Goal: Find contact information: Find contact information

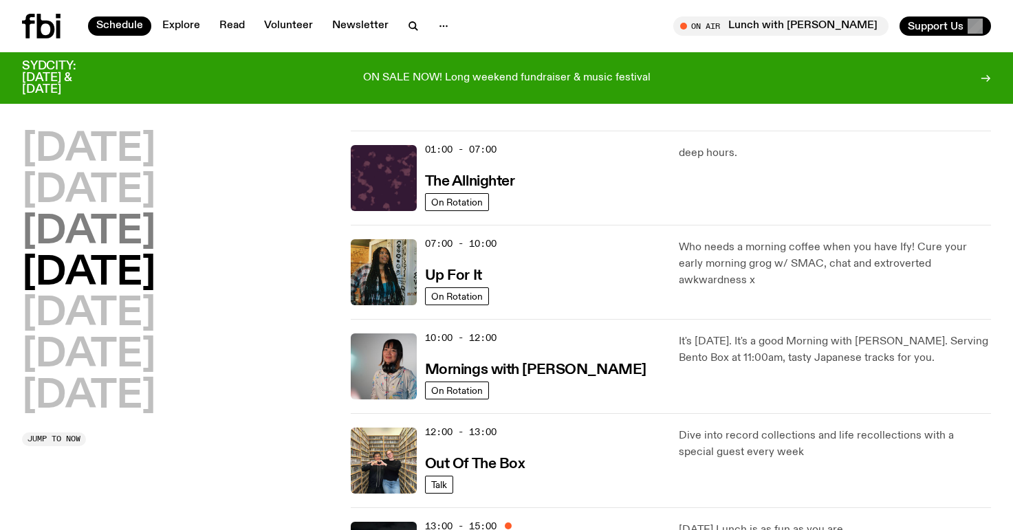
click at [155, 232] on h2 "[DATE]" at bounding box center [88, 232] width 133 height 39
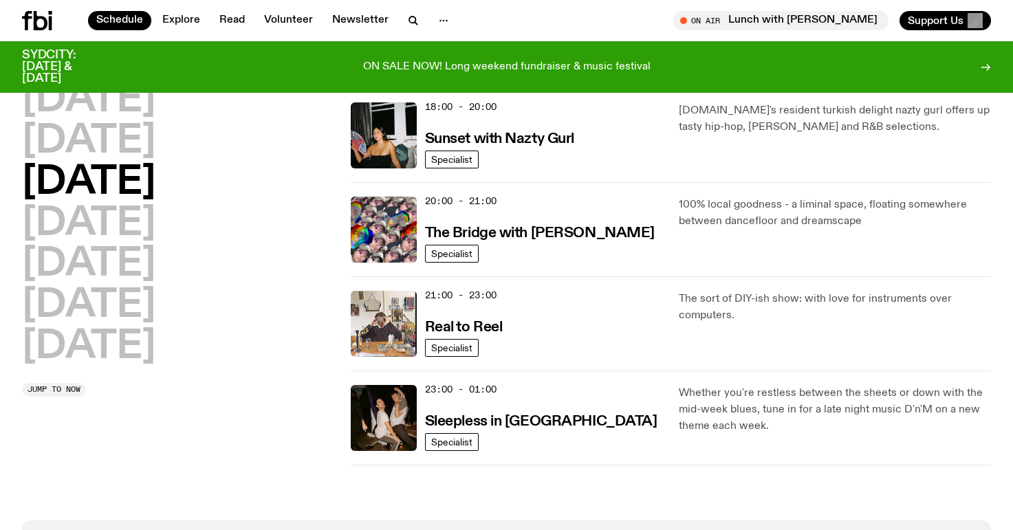
scroll to position [448, 0]
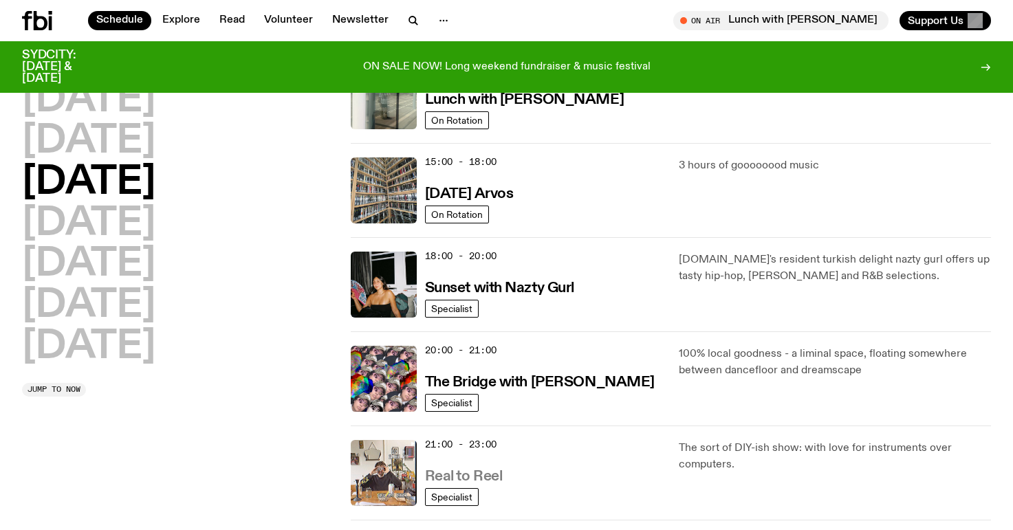
click at [478, 473] on h3 "Real to Reel" at bounding box center [464, 477] width 78 height 14
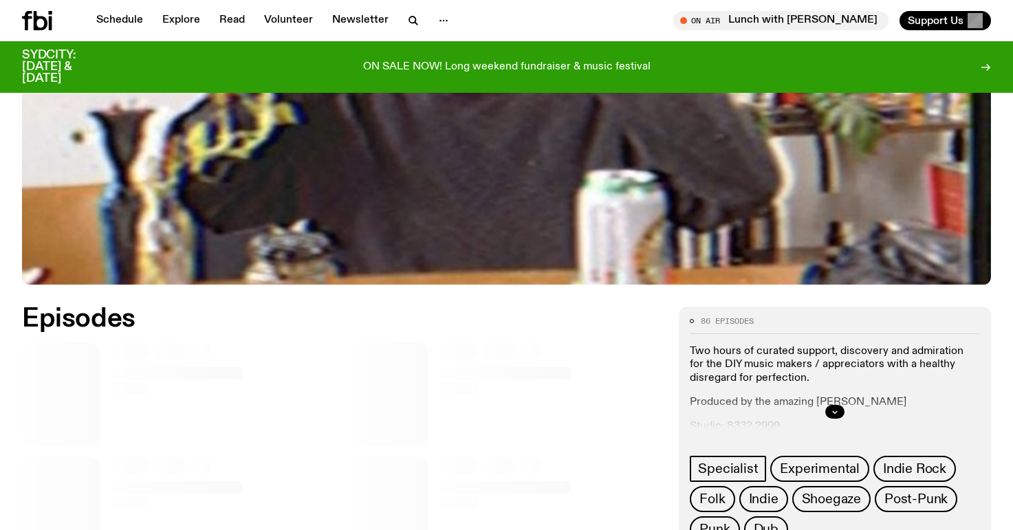
scroll to position [454, 0]
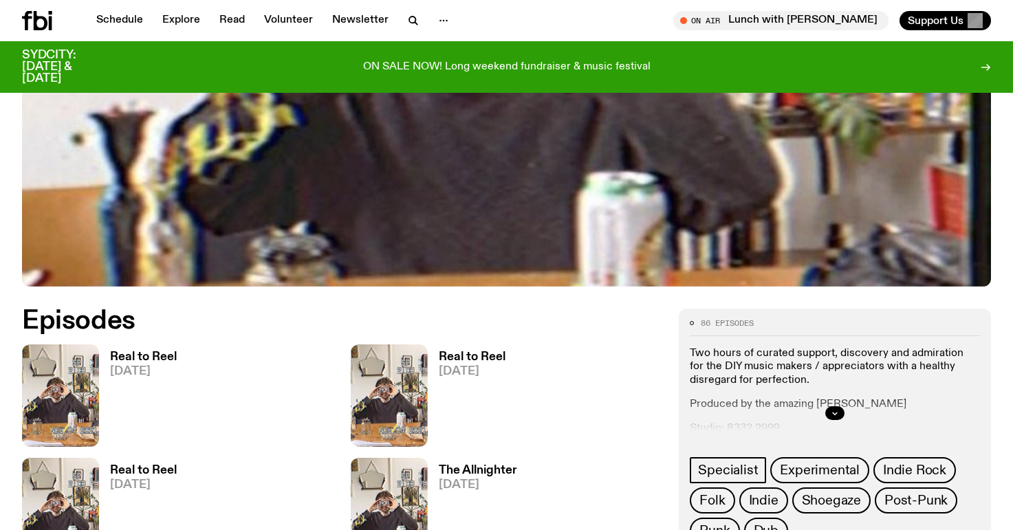
click at [848, 417] on div at bounding box center [835, 413] width 290 height 44
click at [838, 417] on icon "button" at bounding box center [835, 413] width 8 height 8
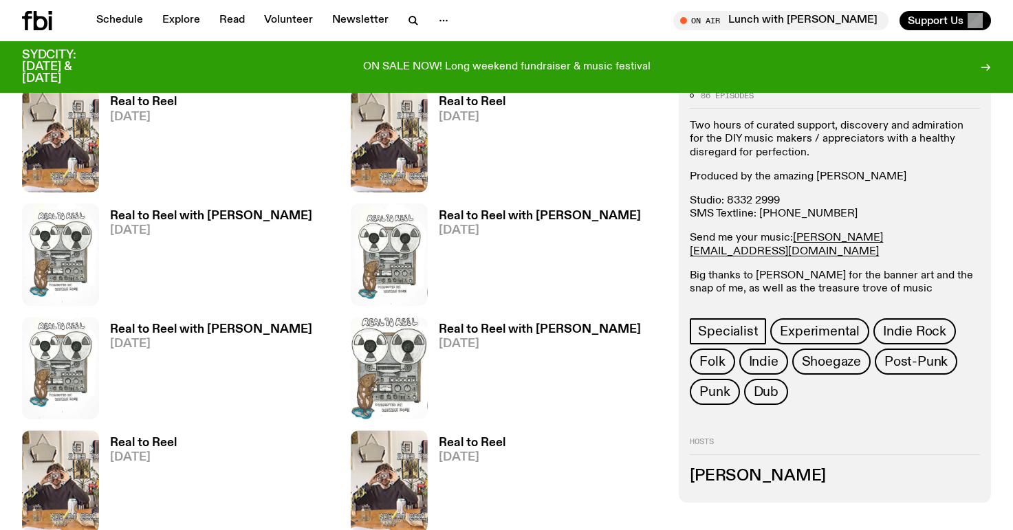
scroll to position [587, 0]
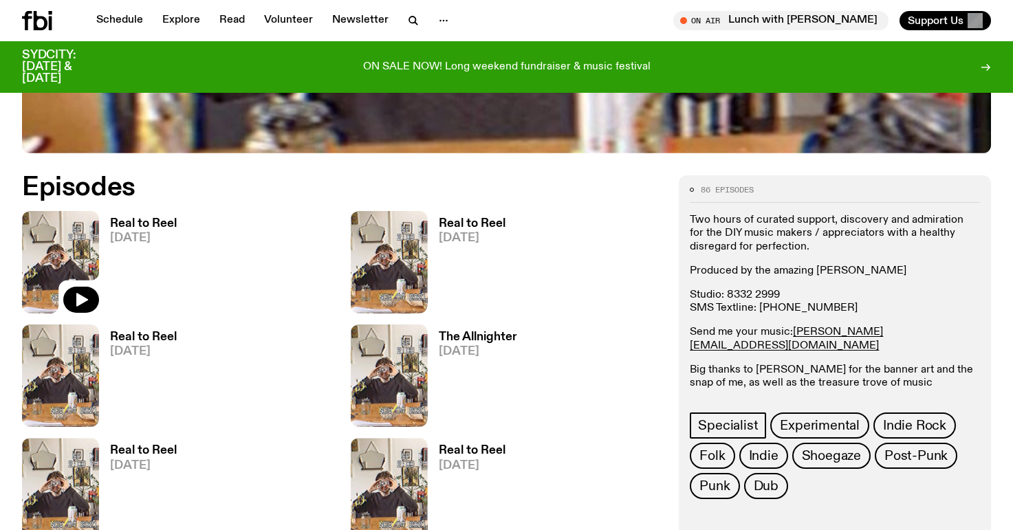
click at [85, 259] on img at bounding box center [60, 262] width 77 height 102
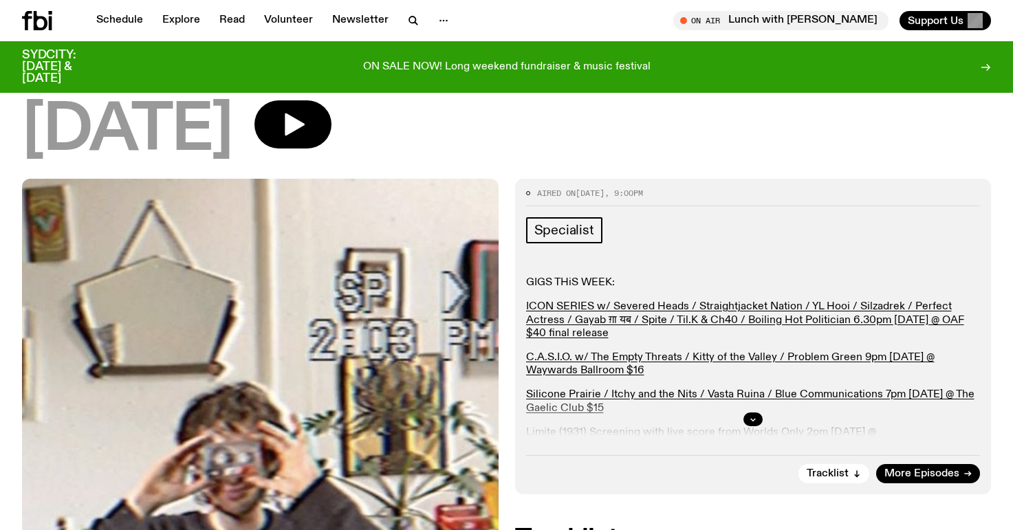
scroll to position [115, 0]
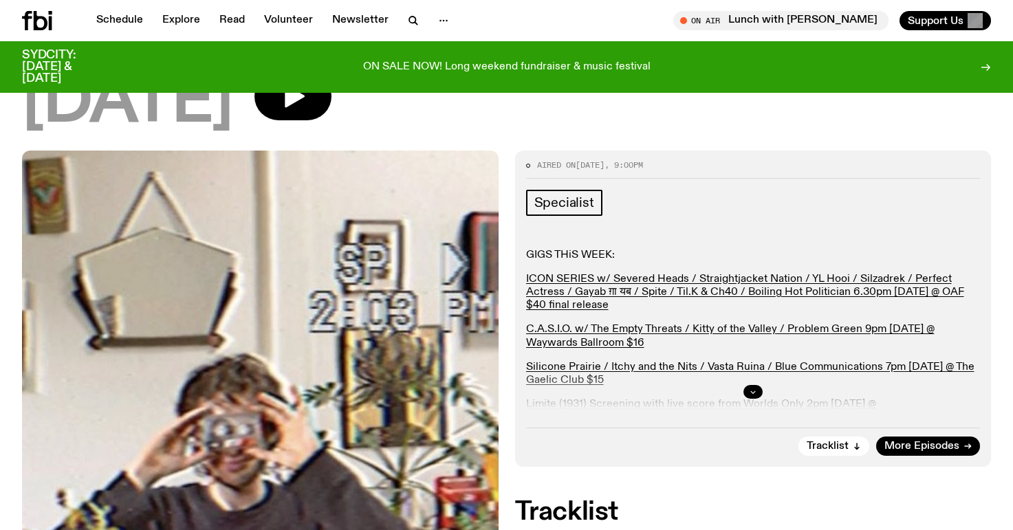
click at [743, 387] on div at bounding box center [753, 392] width 454 height 44
click at [758, 391] on button "button" at bounding box center [752, 392] width 19 height 14
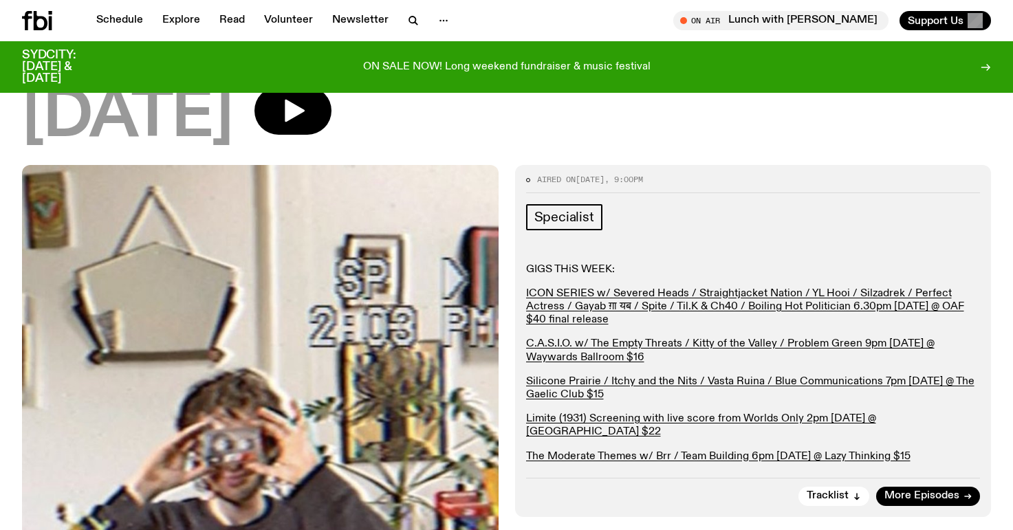
scroll to position [0, 0]
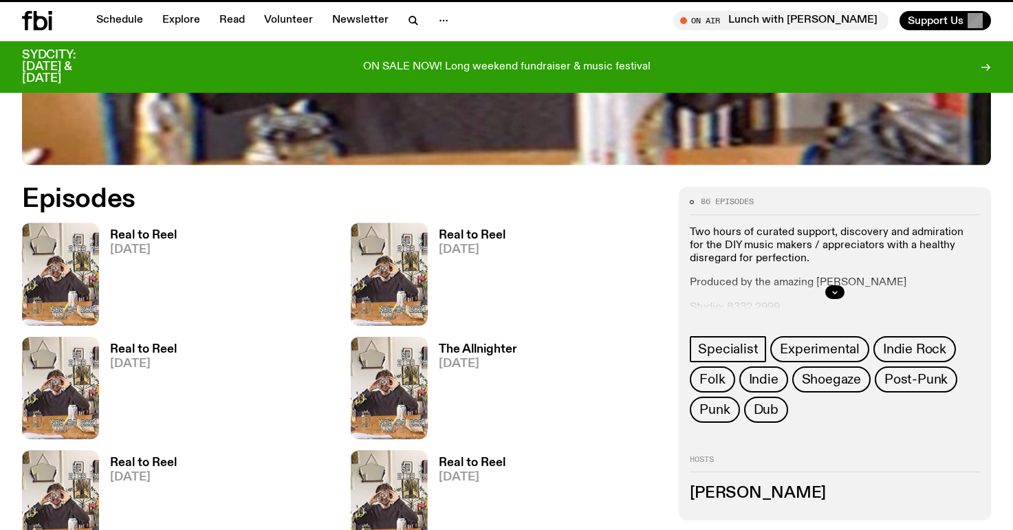
scroll to position [576, 0]
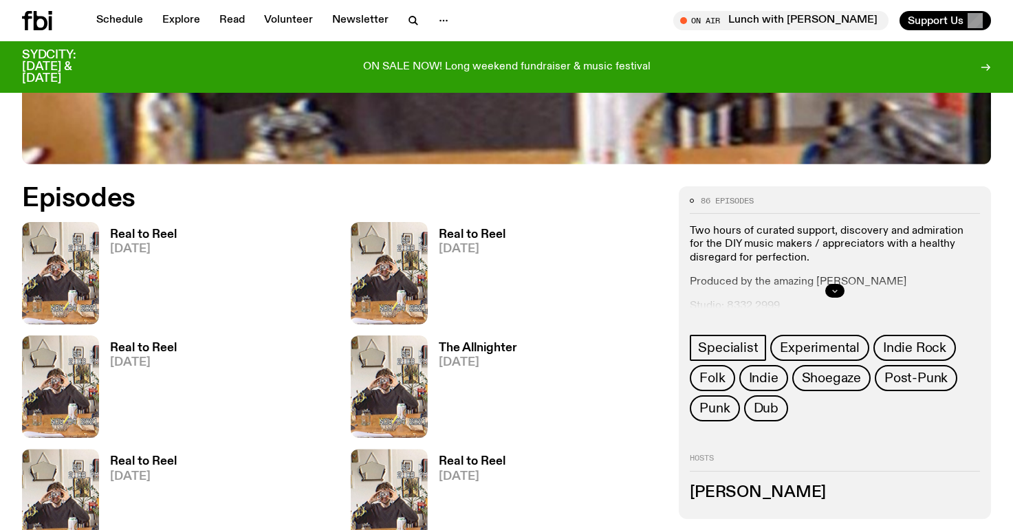
click at [833, 290] on icon "button" at bounding box center [835, 291] width 5 height 2
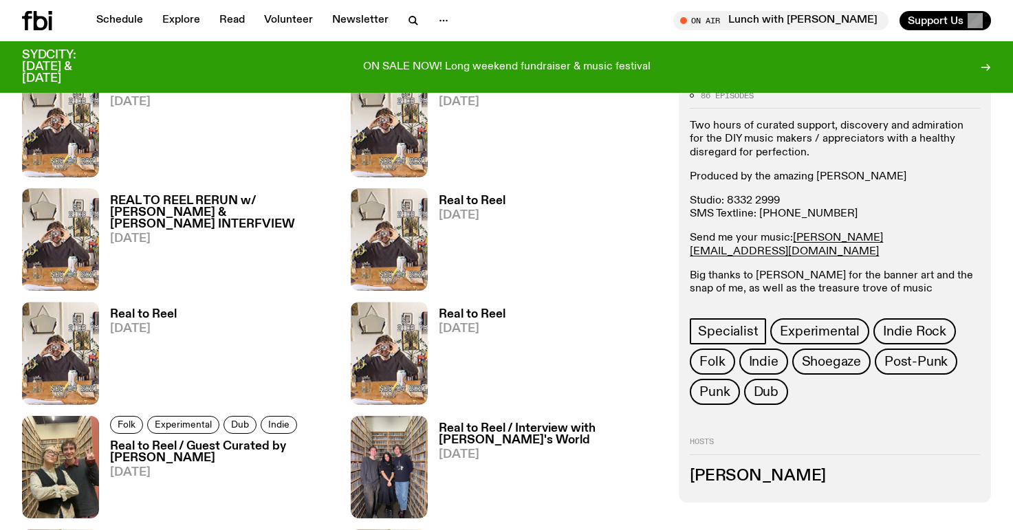
scroll to position [1408, 0]
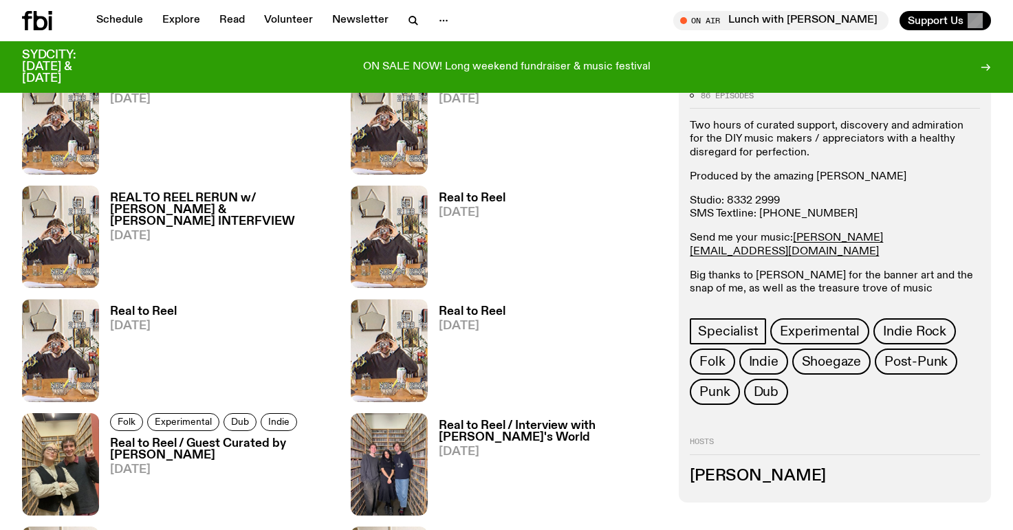
click at [479, 432] on h3 "Real to Reel / Interview with [PERSON_NAME]'s World" at bounding box center [551, 431] width 224 height 23
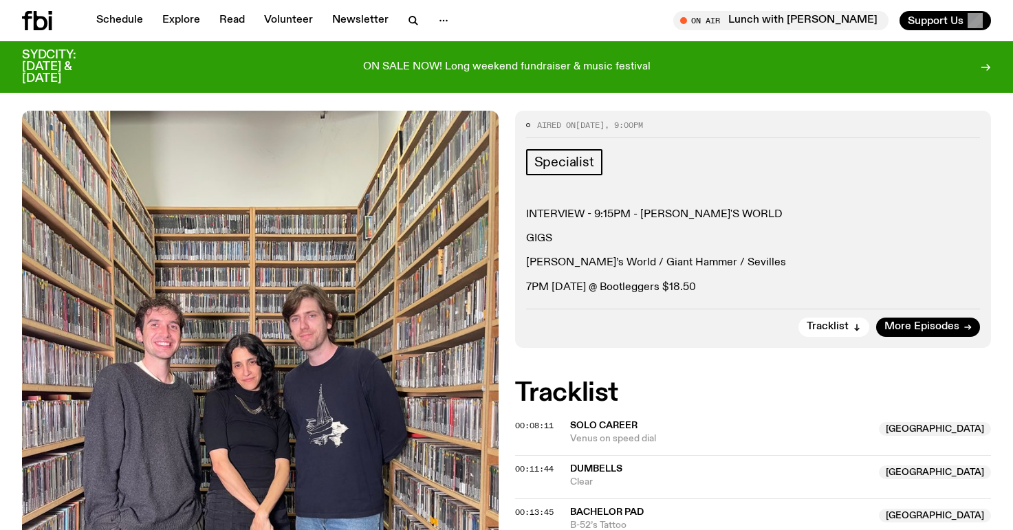
scroll to position [245, 0]
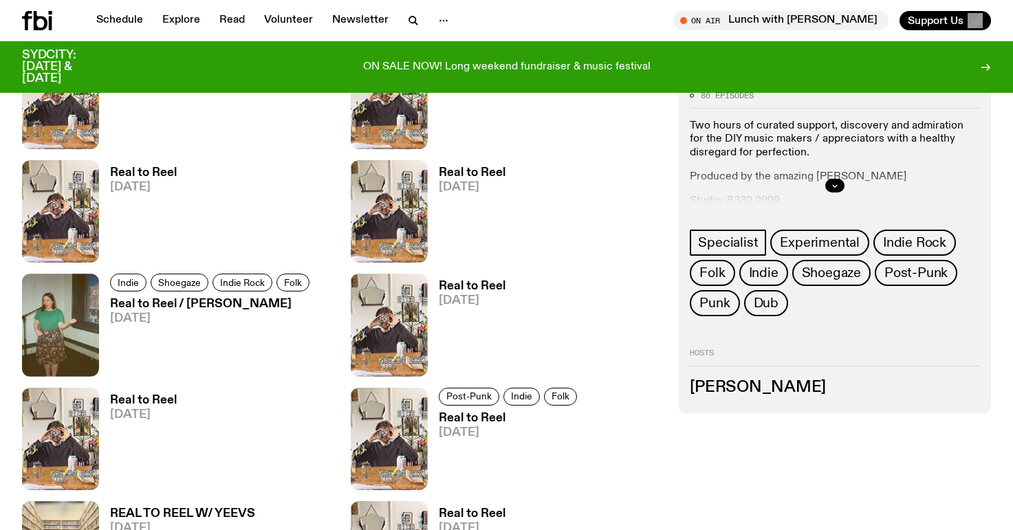
scroll to position [2785, 0]
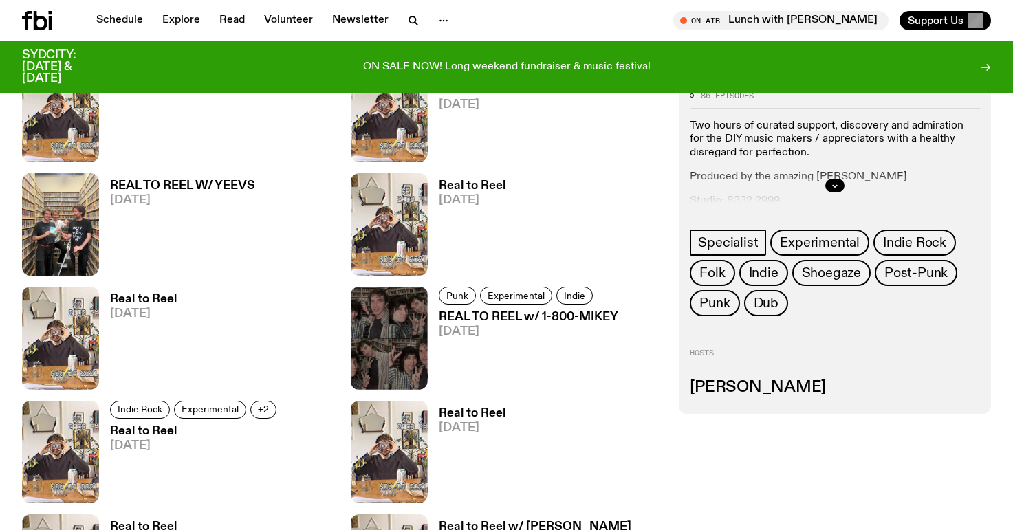
click at [495, 320] on h3 "REAL TO REEL w/ 1-800-MIKEY" at bounding box center [528, 317] width 179 height 12
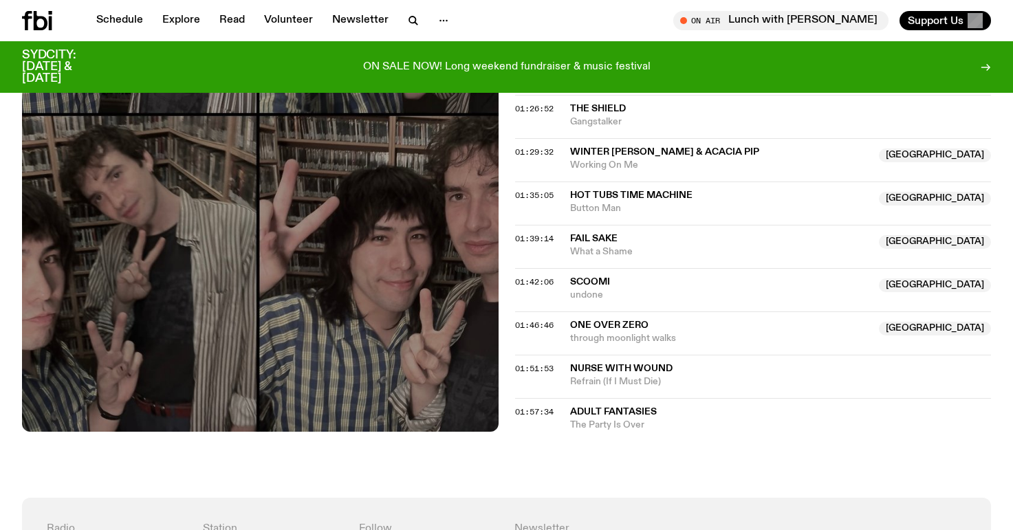
scroll to position [1194, 0]
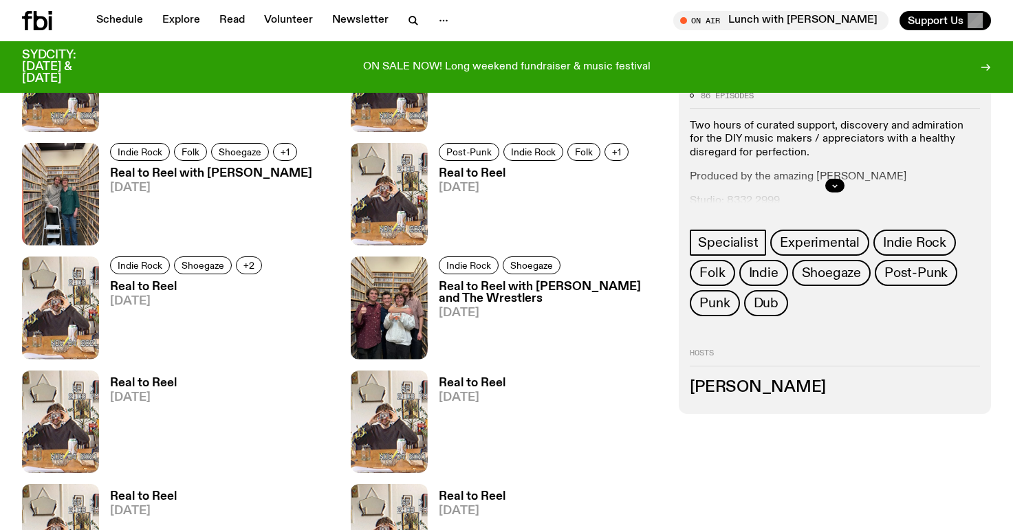
scroll to position [3319, 0]
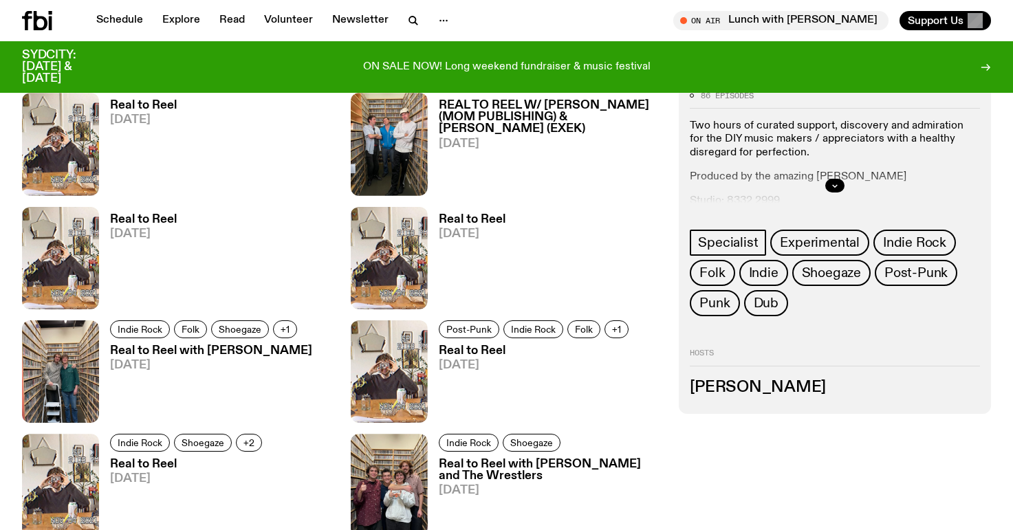
click at [144, 348] on h3 "Real to Reel with [PERSON_NAME]" at bounding box center [211, 351] width 202 height 12
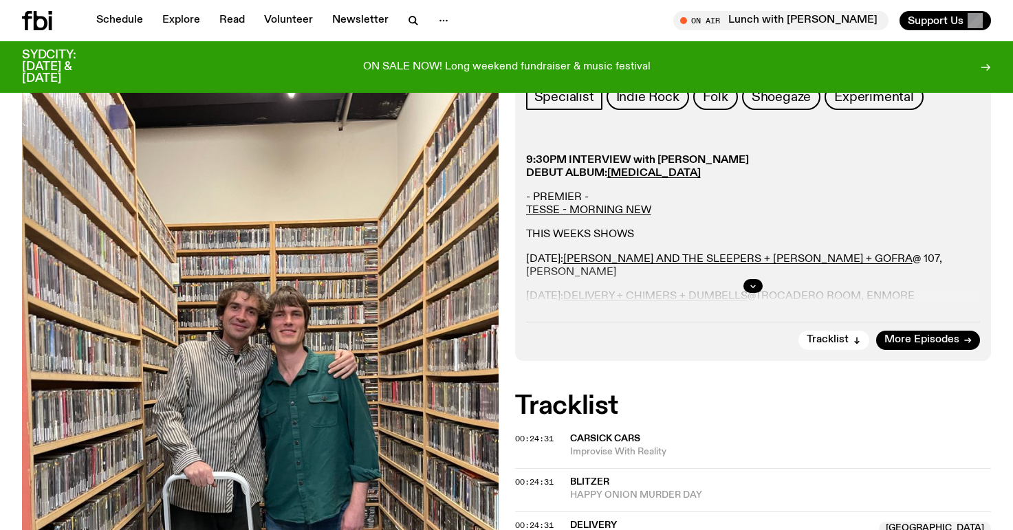
scroll to position [282, 0]
click at [749, 283] on icon "button" at bounding box center [753, 287] width 8 height 8
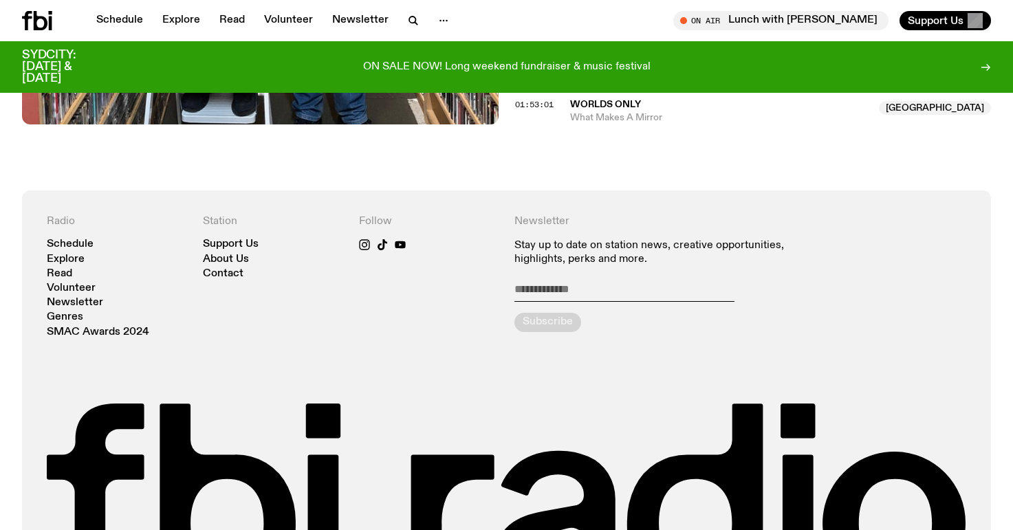
scroll to position [1616, 0]
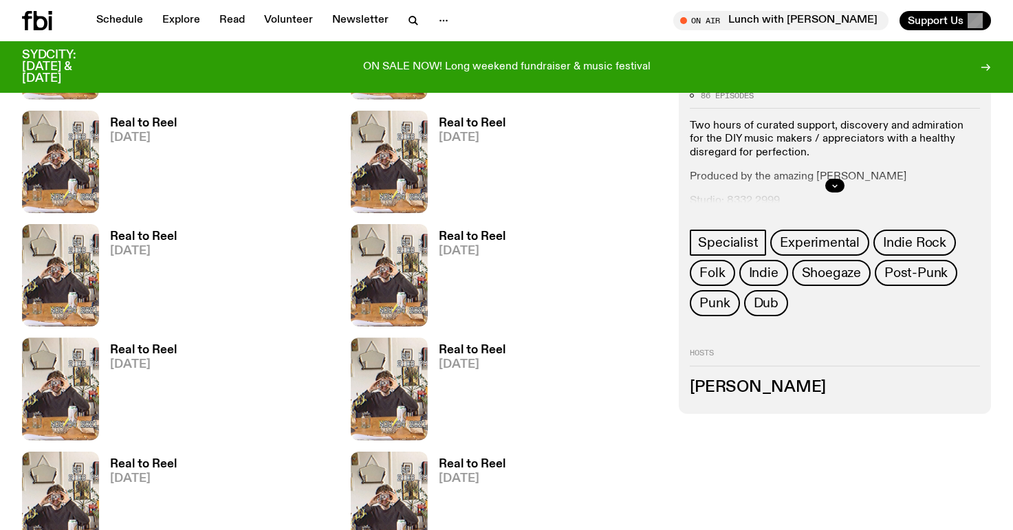
scroll to position [5133, 0]
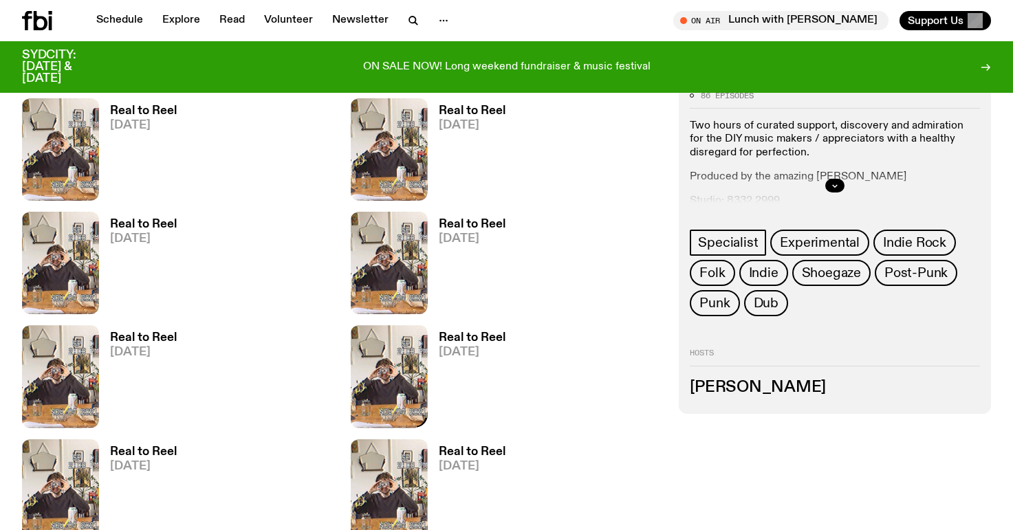
click at [409, 358] on img at bounding box center [389, 376] width 77 height 102
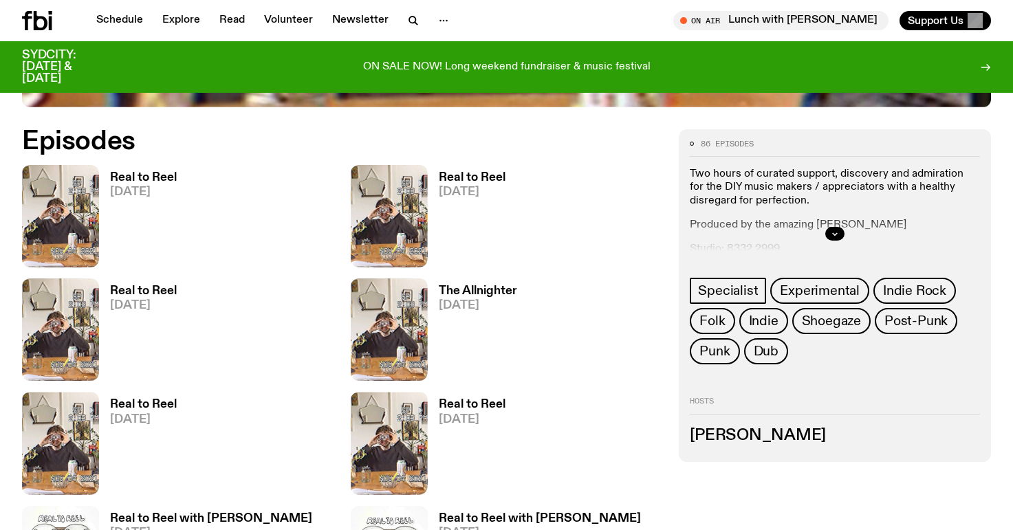
scroll to position [635, 0]
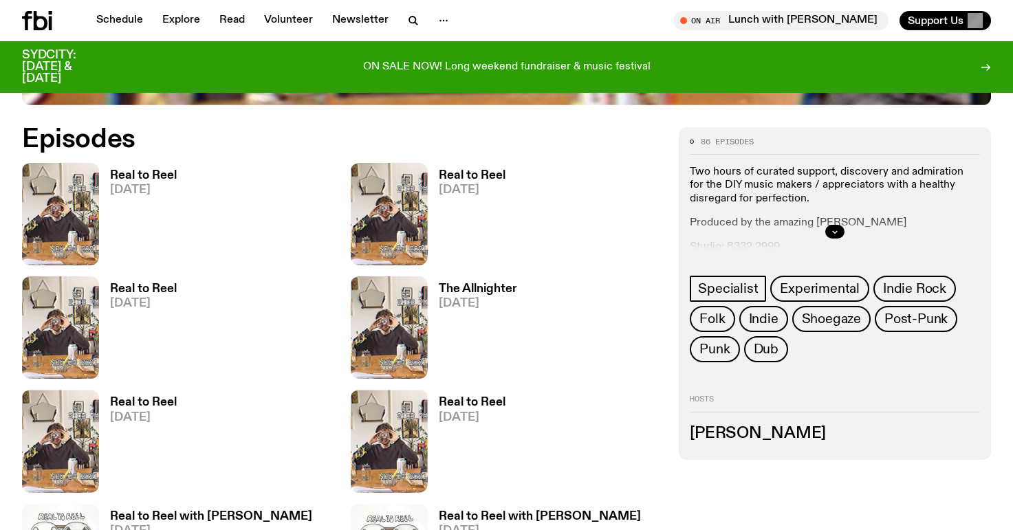
click at [826, 239] on div at bounding box center [835, 232] width 290 height 44
click at [828, 229] on button "button" at bounding box center [834, 232] width 19 height 14
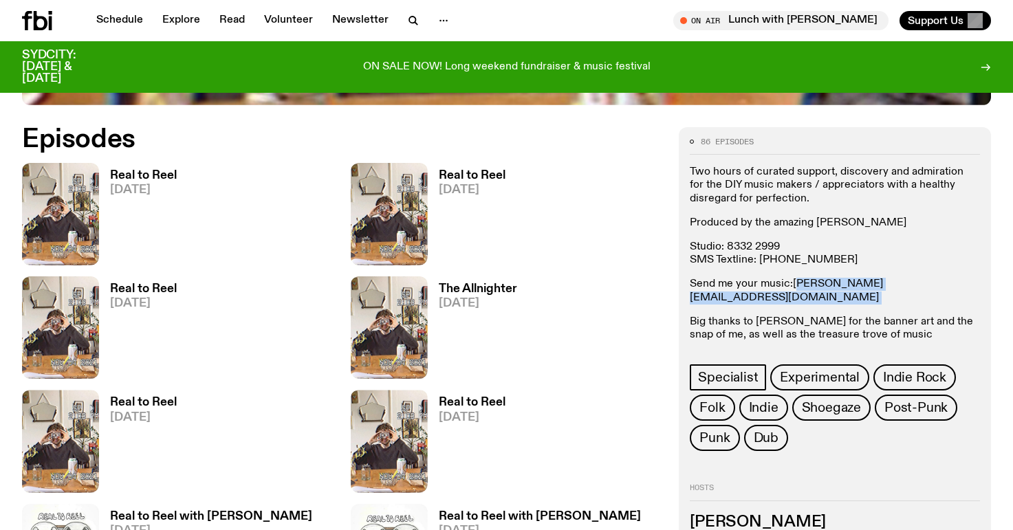
drag, startPoint x: 906, startPoint y: 285, endPoint x: 797, endPoint y: 285, distance: 109.3
click at [797, 285] on p "Send me your music: [PERSON_NAME][EMAIL_ADDRESS][DOMAIN_NAME]" at bounding box center [835, 291] width 290 height 26
click at [883, 288] on link "[PERSON_NAME][EMAIL_ADDRESS][DOMAIN_NAME]" at bounding box center [786, 290] width 193 height 24
click at [918, 295] on div "Two hours of curated support, discovery and admiration for the DIY music makers…" at bounding box center [835, 260] width 290 height 189
click at [933, 278] on p "Send me your music: [PERSON_NAME][EMAIL_ADDRESS][DOMAIN_NAME]" at bounding box center [835, 291] width 290 height 26
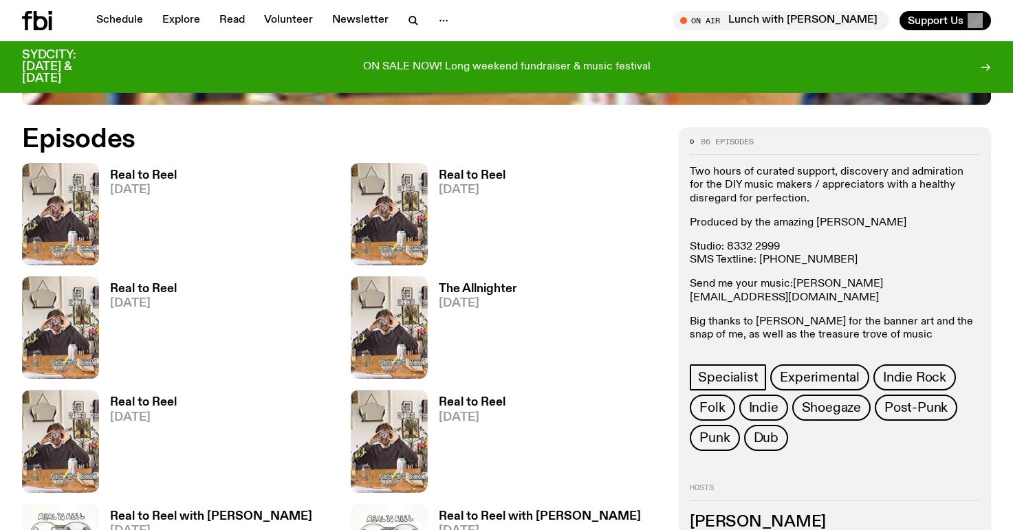
drag, startPoint x: 791, startPoint y: 281, endPoint x: 828, endPoint y: 281, distance: 36.4
click at [859, 291] on p "Send me your music: [PERSON_NAME][EMAIL_ADDRESS][DOMAIN_NAME]" at bounding box center [835, 291] width 290 height 26
click at [806, 289] on p "Send me your music: [PERSON_NAME][EMAIL_ADDRESS][DOMAIN_NAME]" at bounding box center [835, 291] width 290 height 26
click at [927, 221] on p "Produced by the amazing [PERSON_NAME]" at bounding box center [835, 223] width 290 height 13
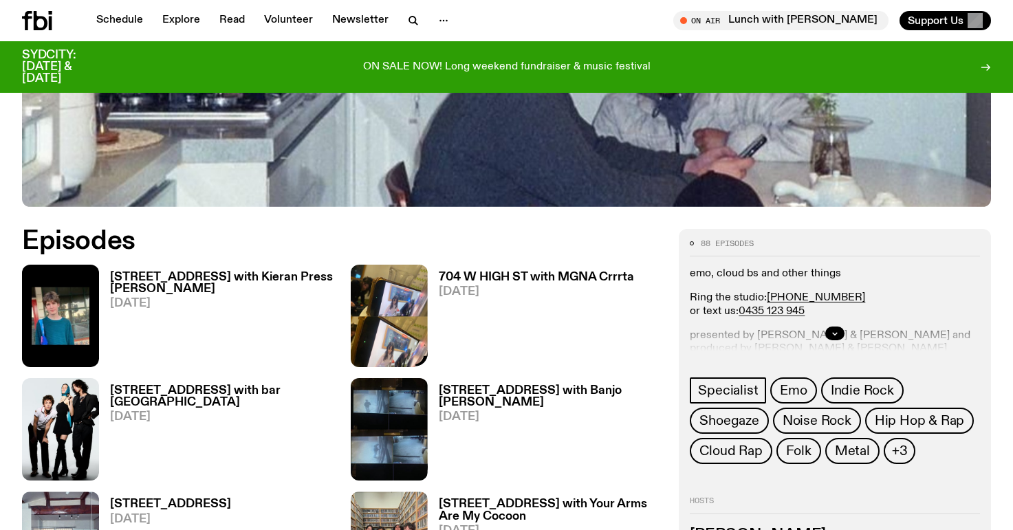
scroll to position [536, 0]
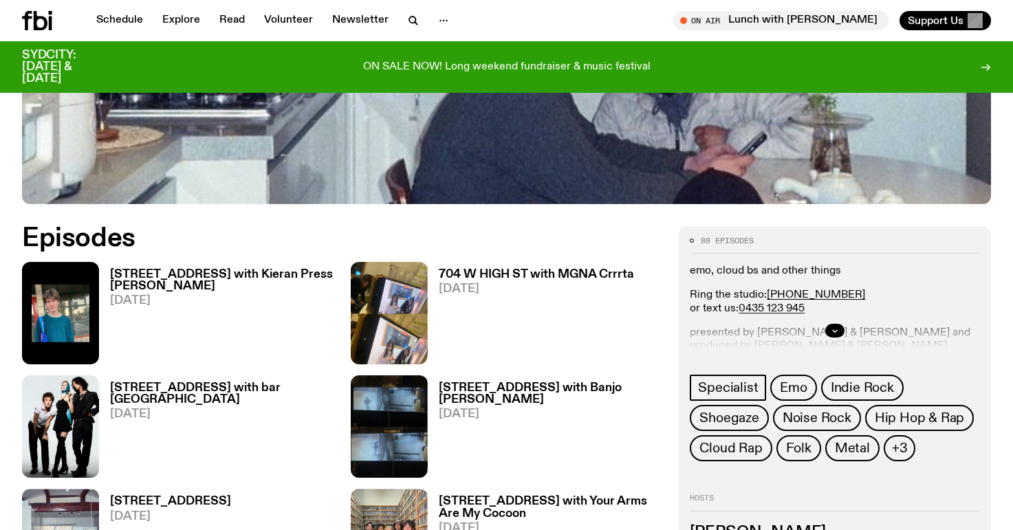
click at [848, 327] on div at bounding box center [835, 331] width 290 height 44
click at [833, 331] on icon "button" at bounding box center [835, 331] width 5 height 2
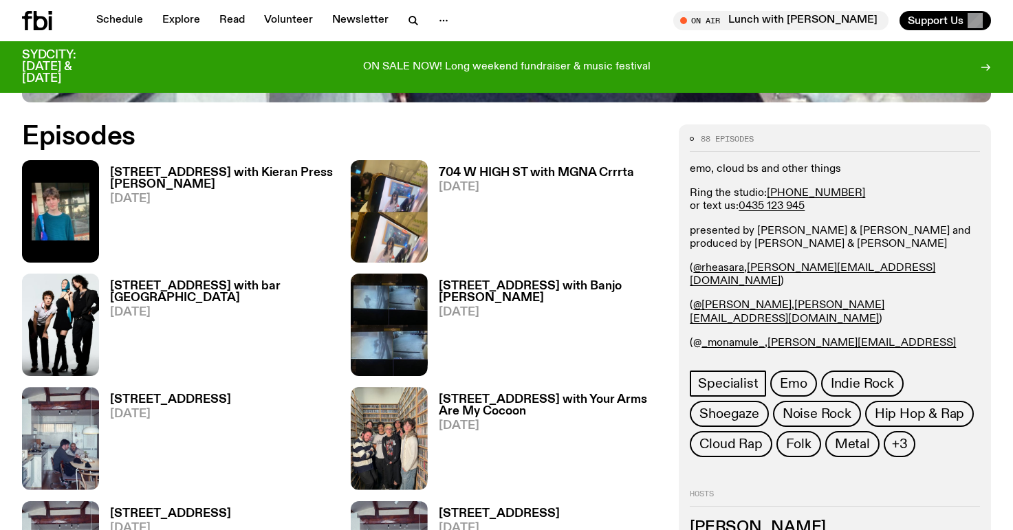
scroll to position [650, 0]
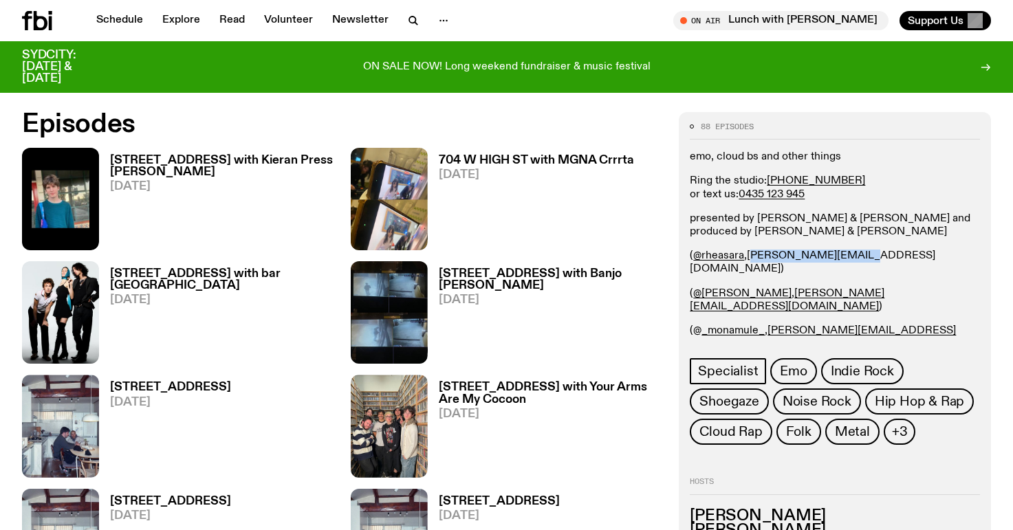
drag, startPoint x: 845, startPoint y: 259, endPoint x: 749, endPoint y: 262, distance: 95.6
click at [749, 262] on p "( @rheasara , rhea.t@fbiradio.com )" at bounding box center [835, 263] width 290 height 26
copy link "rhea.t@fbiradio.com"
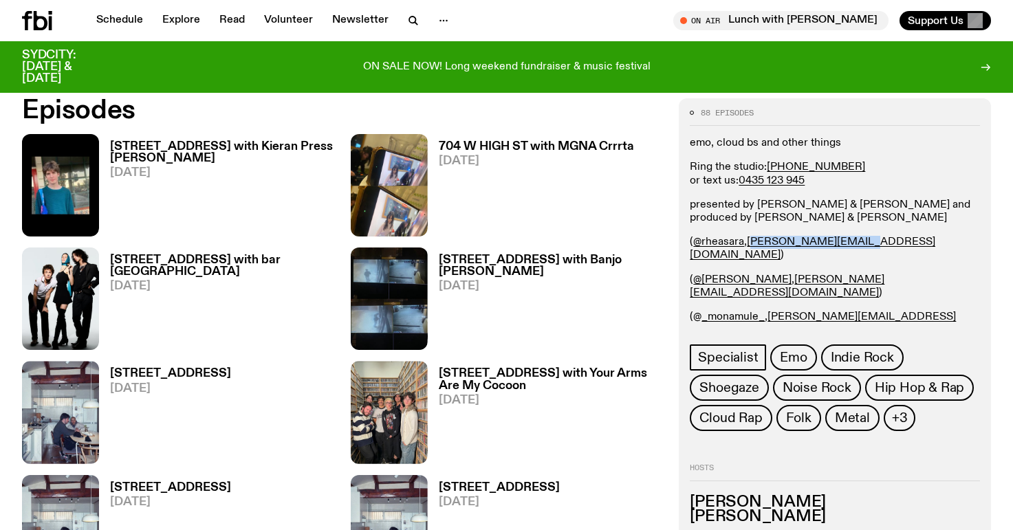
scroll to position [676, 0]
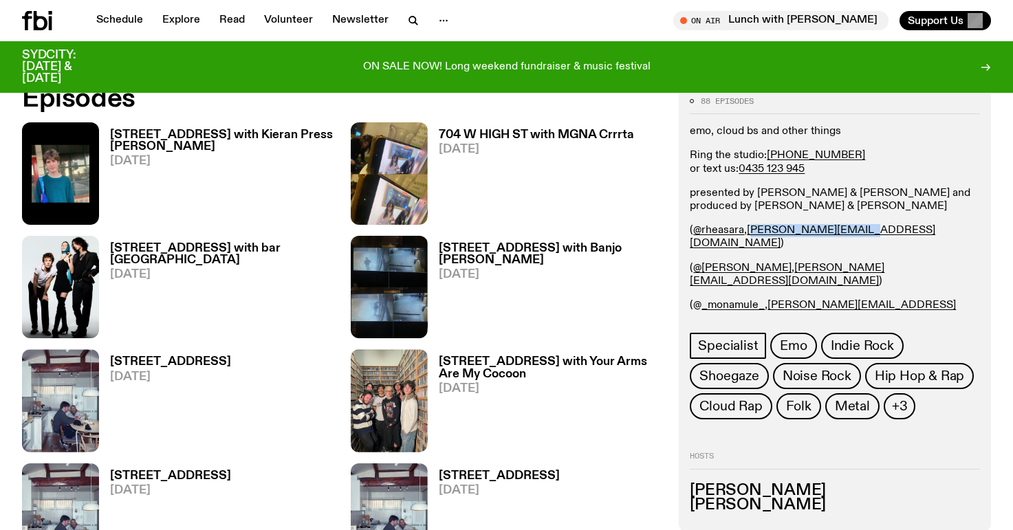
click at [226, 140] on h3 "704 W HIGH ST with Kieran Press Reynolds" at bounding box center [222, 140] width 224 height 23
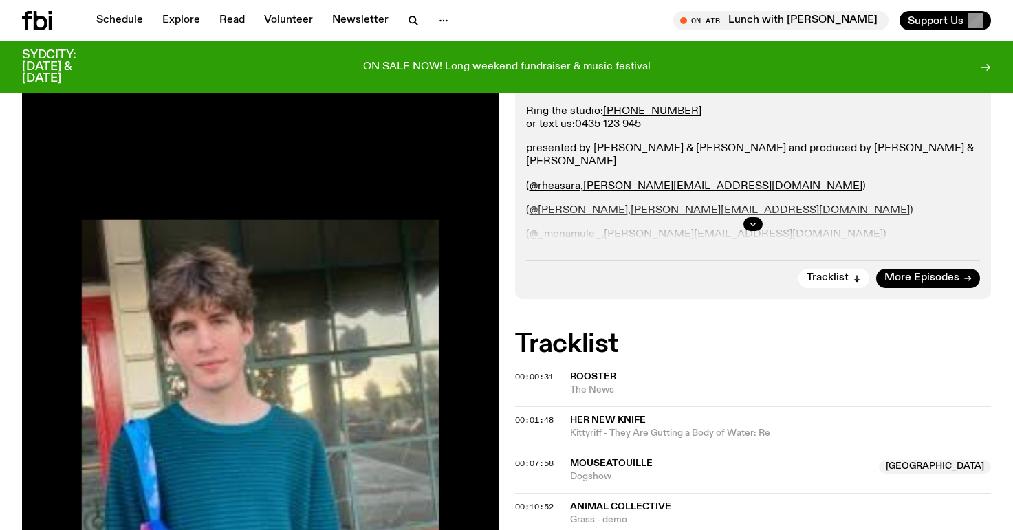
scroll to position [330, 0]
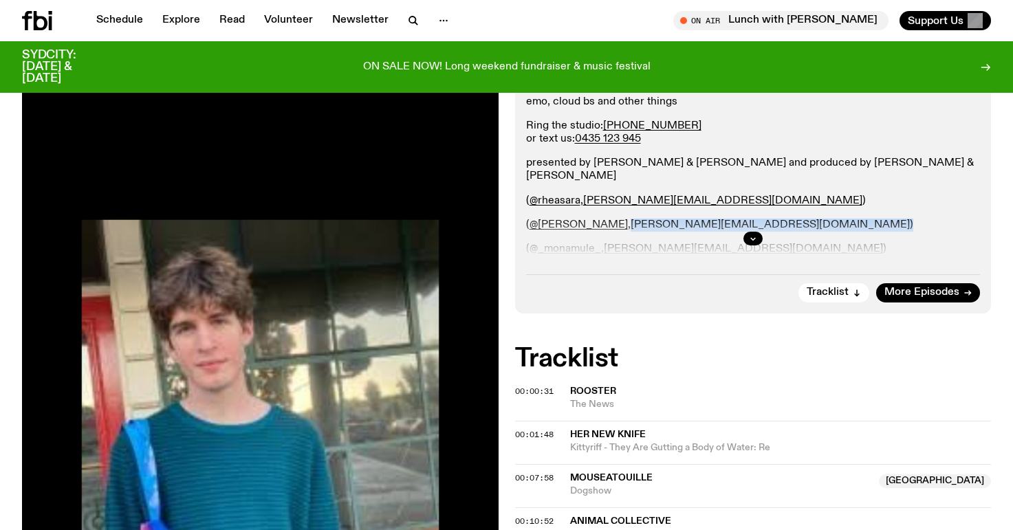
drag, startPoint x: 719, startPoint y: 212, endPoint x: 602, endPoint y: 209, distance: 116.9
click at [602, 219] on p "( @p.l.mckenzie , patrick.m@fbiradio.com )" at bounding box center [753, 225] width 454 height 13
copy p "patrick.m@fbiradio.com )"
click at [754, 241] on icon "button" at bounding box center [753, 238] width 8 height 8
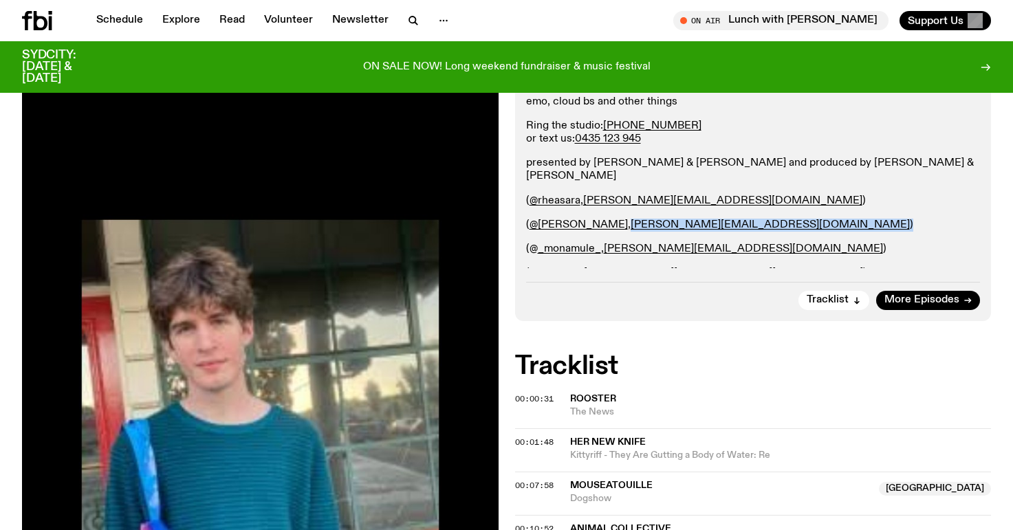
drag, startPoint x: 604, startPoint y: 237, endPoint x: 737, endPoint y: 245, distance: 133.0
click at [663, 244] on div "emo, cloud bs and other things Ring the studio: (02) 9030 6945 or text us: 0435…" at bounding box center [753, 188] width 454 height 185
drag, startPoint x: 722, startPoint y: 239, endPoint x: 604, endPoint y: 234, distance: 117.6
click at [604, 243] on p "(@ _monamule_ , mona.m@fbiradio.com )" at bounding box center [753, 249] width 454 height 13
copy p "mona.m@fbiradio.com )"
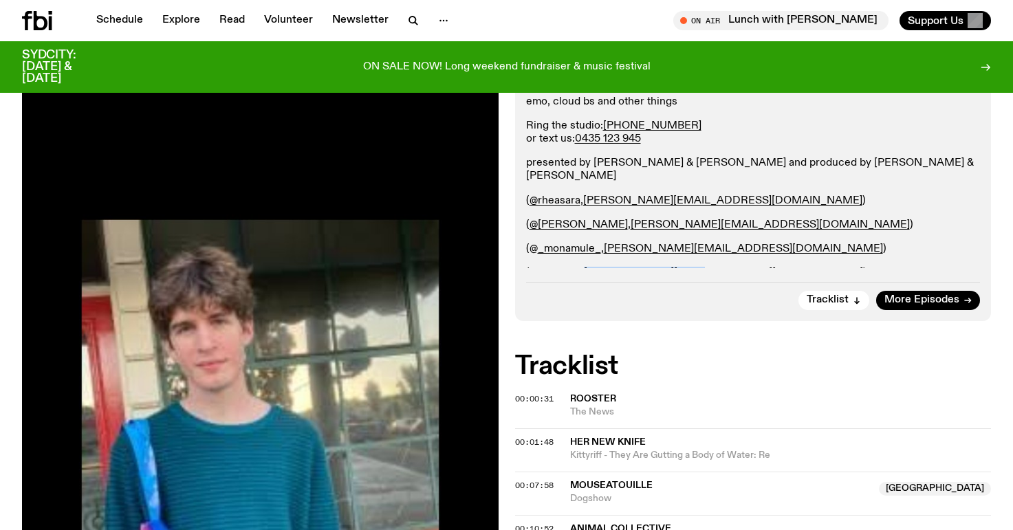
drag, startPoint x: 686, startPoint y: 261, endPoint x: 600, endPoint y: 272, distance: 87.3
click at [586, 267] on p "(@ t0m4rt1n , tom.m@fbiradio.com )" at bounding box center [753, 273] width 454 height 13
copy link "tom.m@fbiradio.com"
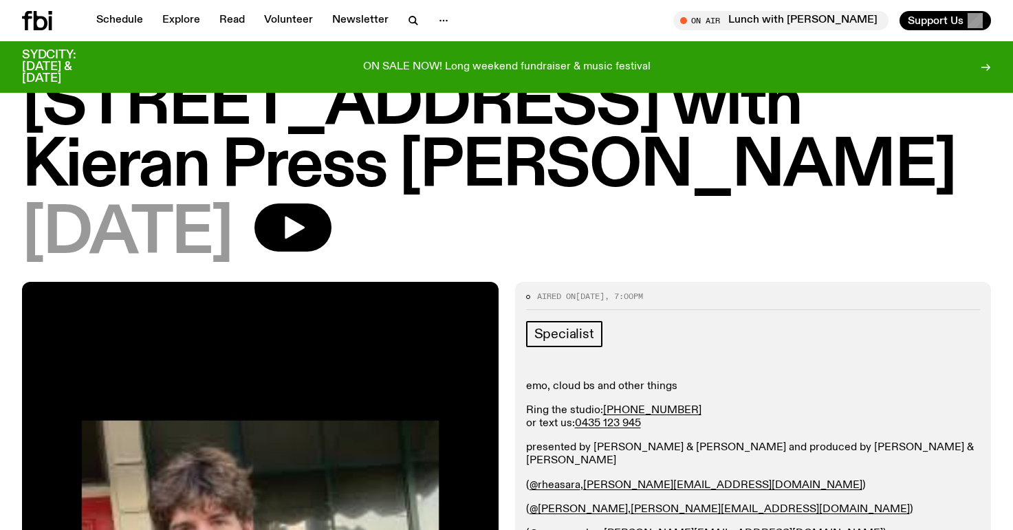
scroll to position [0, 0]
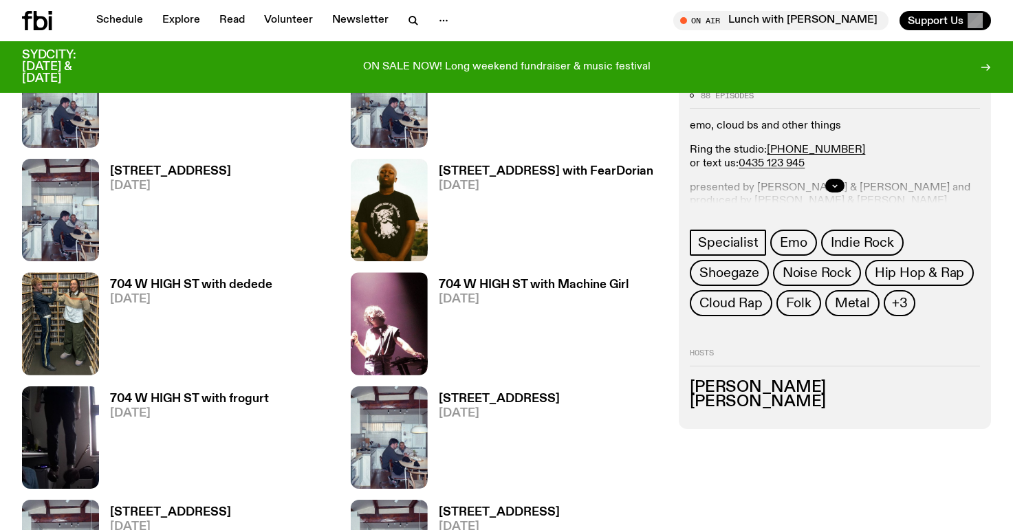
scroll to position [1371, 0]
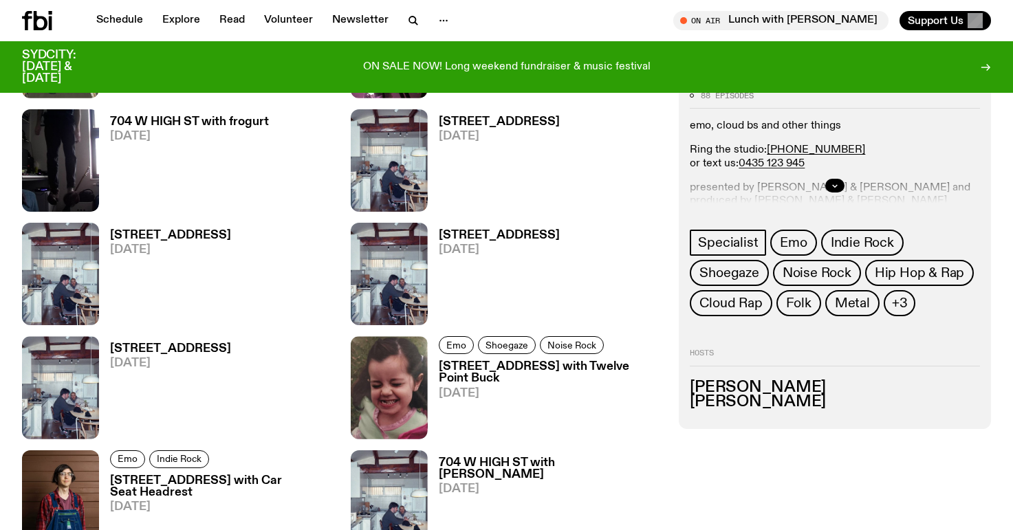
drag, startPoint x: 265, startPoint y: 480, endPoint x: 281, endPoint y: 446, distance: 37.8
click at [265, 480] on h3 "704 W HIGH ST with Car Seat Headrest" at bounding box center [222, 486] width 224 height 23
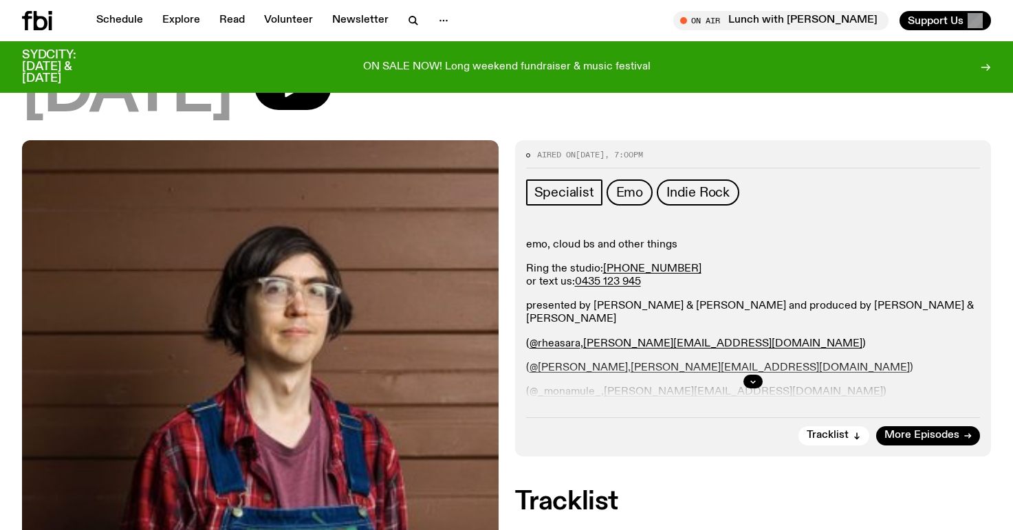
scroll to position [216, 0]
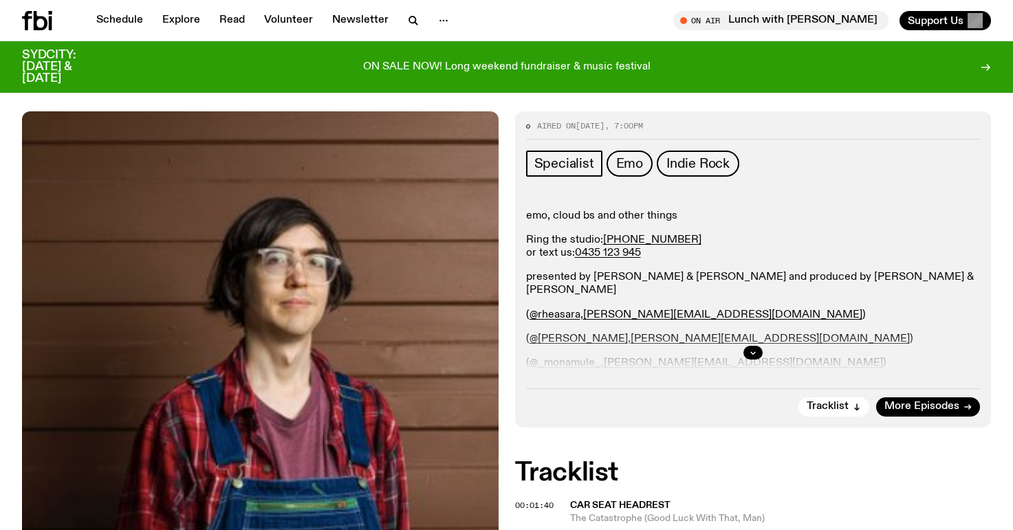
click at [742, 344] on div at bounding box center [753, 353] width 454 height 44
click at [740, 344] on div at bounding box center [753, 353] width 454 height 44
click at [738, 347] on div at bounding box center [753, 353] width 454 height 44
click at [754, 354] on icon "button" at bounding box center [753, 353] width 8 height 8
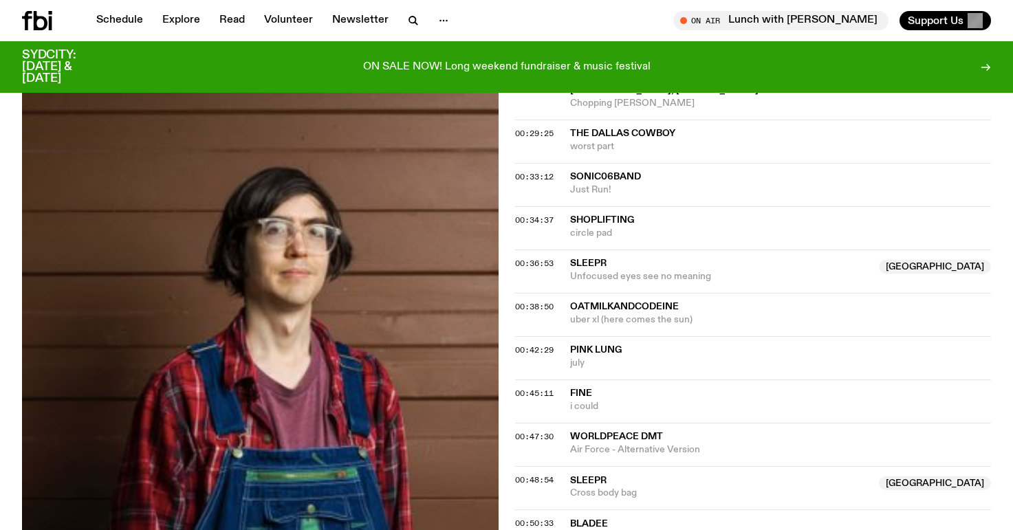
scroll to position [899, 0]
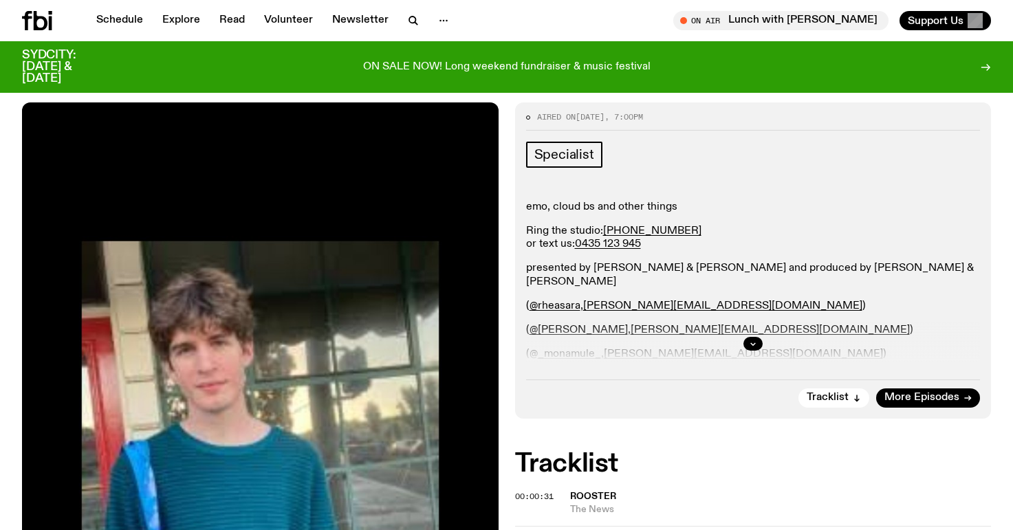
scroll to position [310, 0]
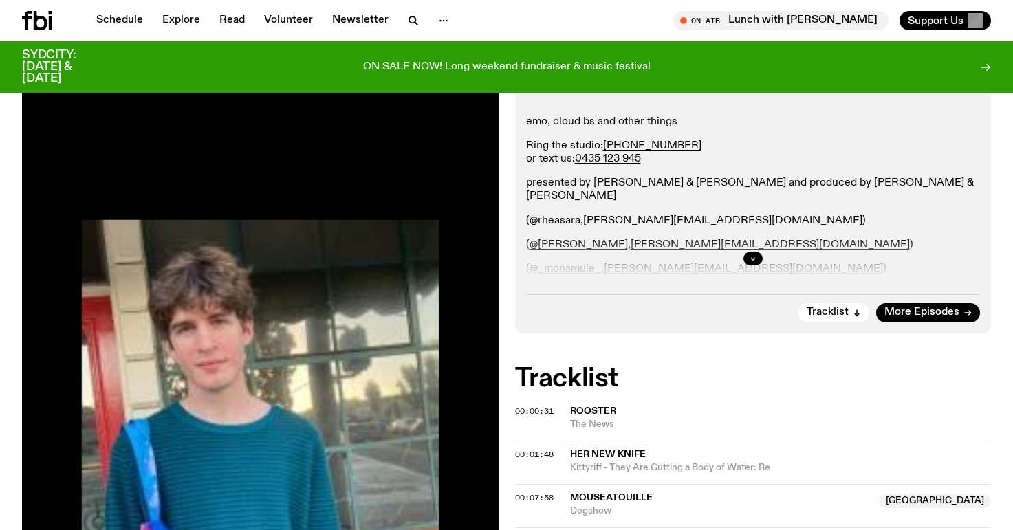
click at [757, 262] on button "button" at bounding box center [752, 259] width 19 height 14
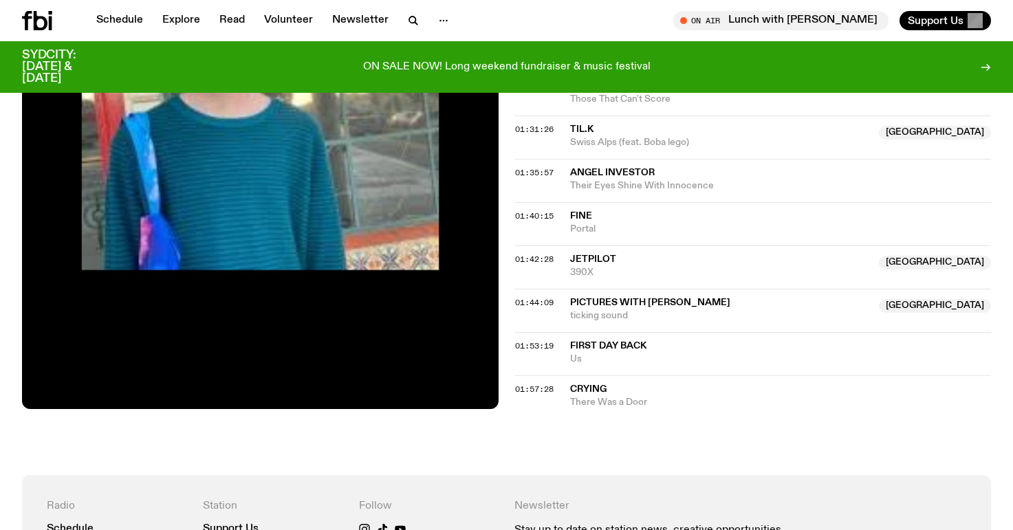
scroll to position [1577, 0]
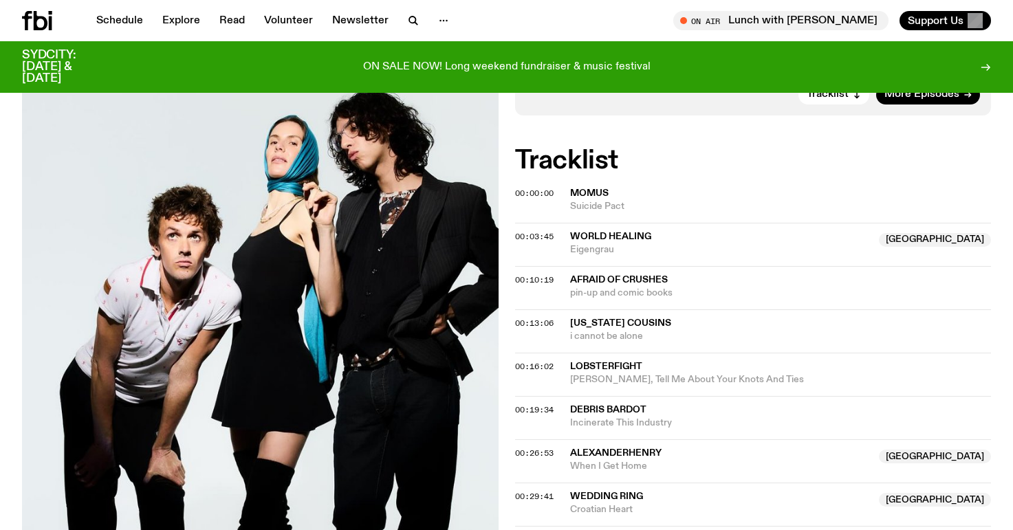
scroll to position [332, 0]
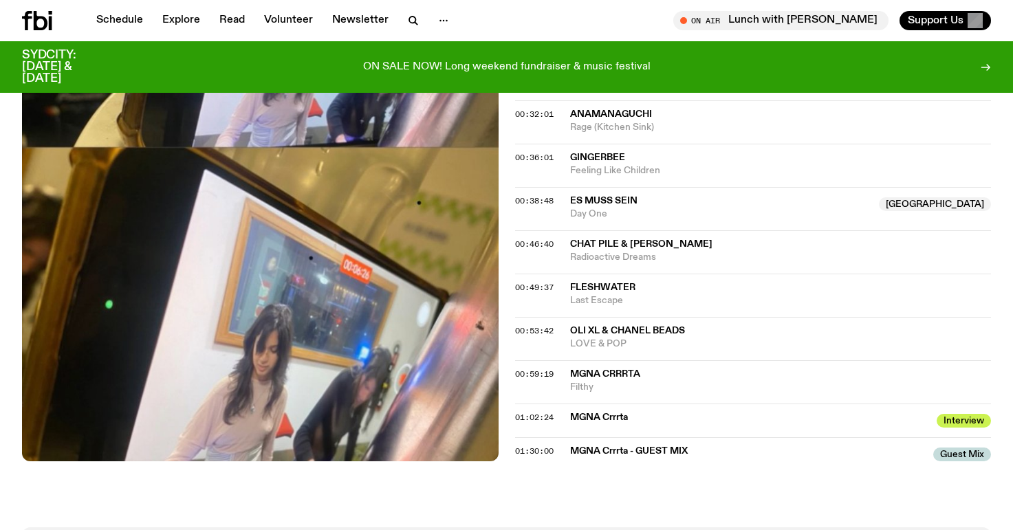
scroll to position [868, 0]
